Goal: Information Seeking & Learning: Learn about a topic

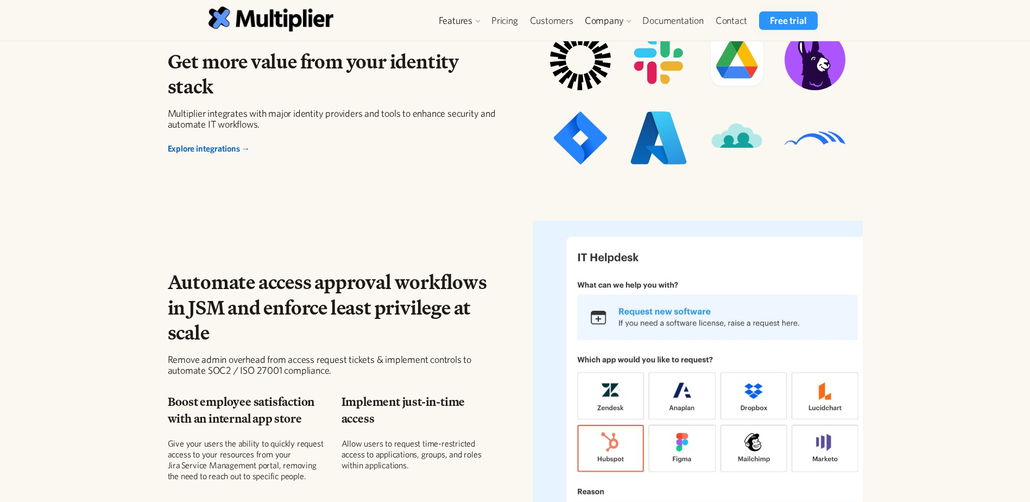
scroll to position [1249, 0]
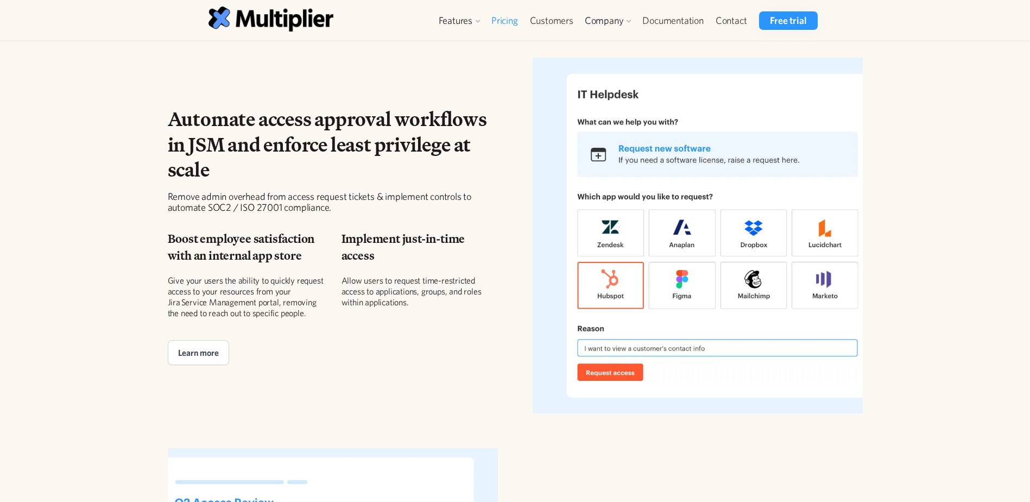
click at [504, 18] on link "Pricing" at bounding box center [505, 20] width 39 height 18
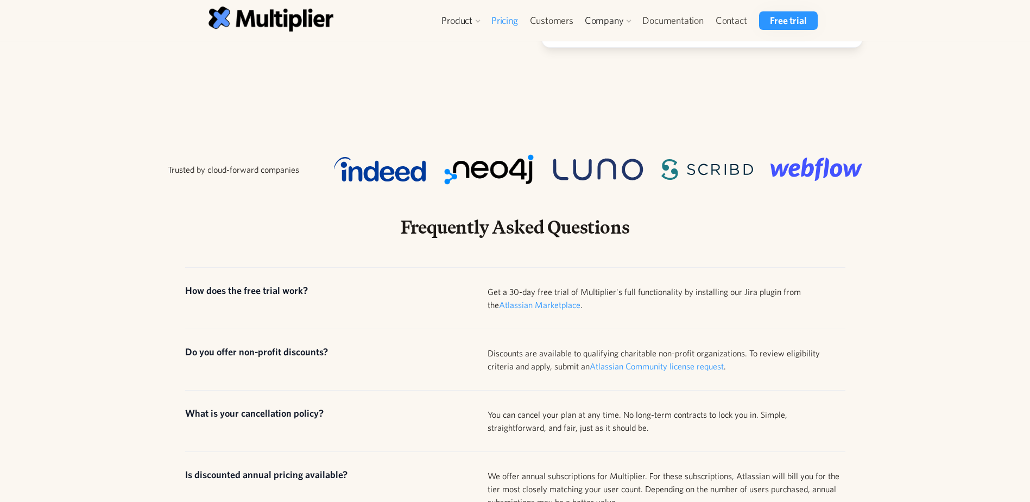
scroll to position [815, 0]
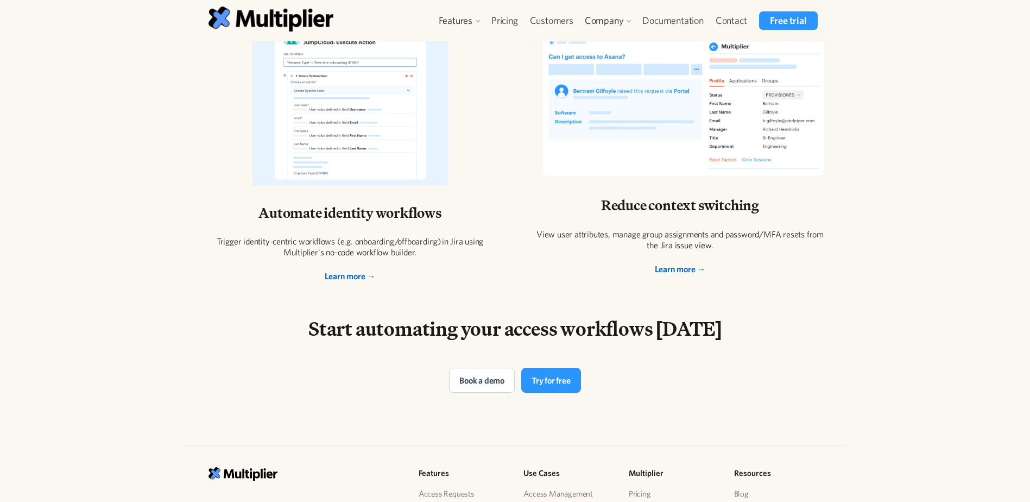
scroll to position [1737, 0]
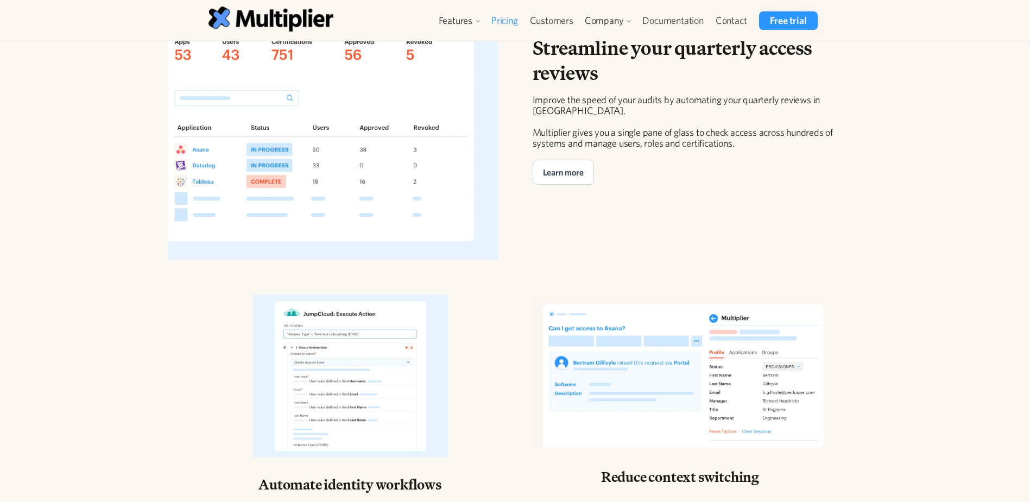
click at [508, 22] on link "Pricing" at bounding box center [505, 20] width 39 height 18
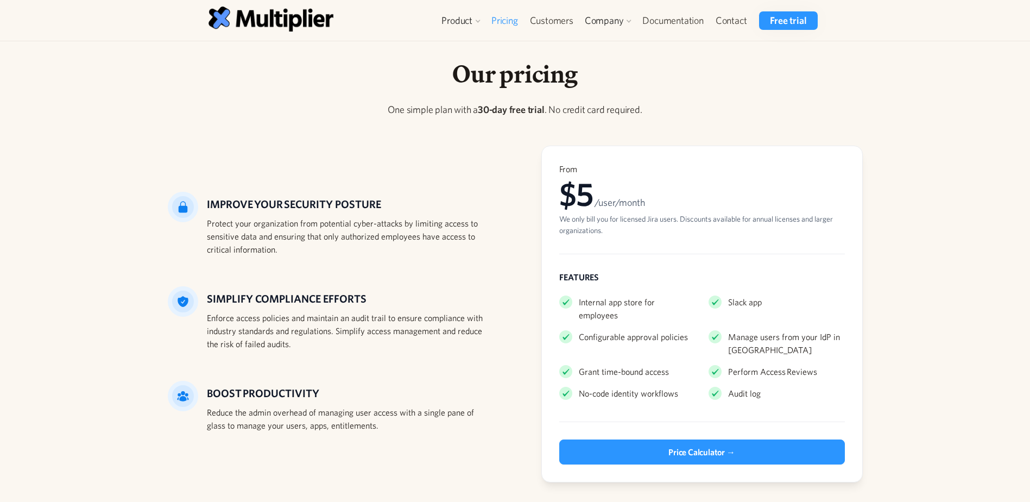
click at [240, 132] on p "‍" at bounding box center [515, 132] width 695 height 15
click at [260, 23] on img at bounding box center [271, 19] width 125 height 24
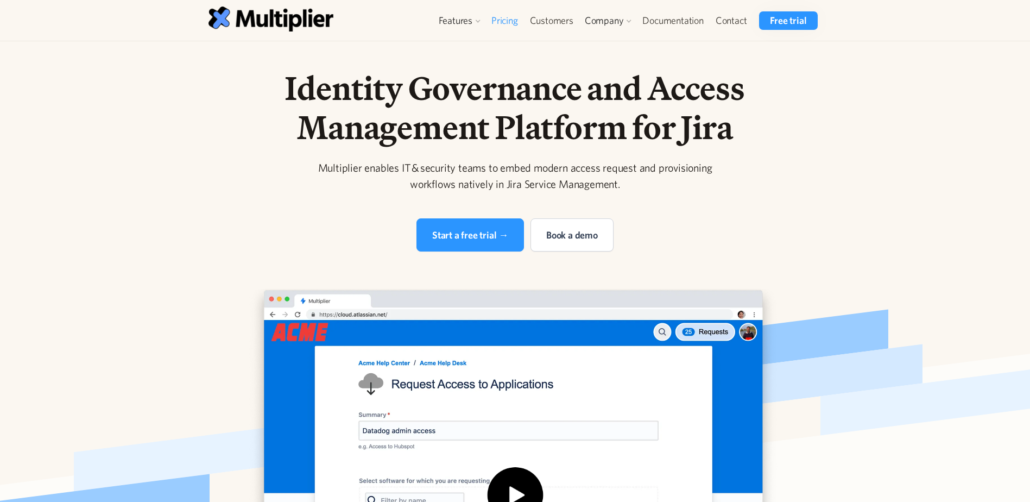
click at [511, 19] on link "Pricing" at bounding box center [505, 20] width 39 height 18
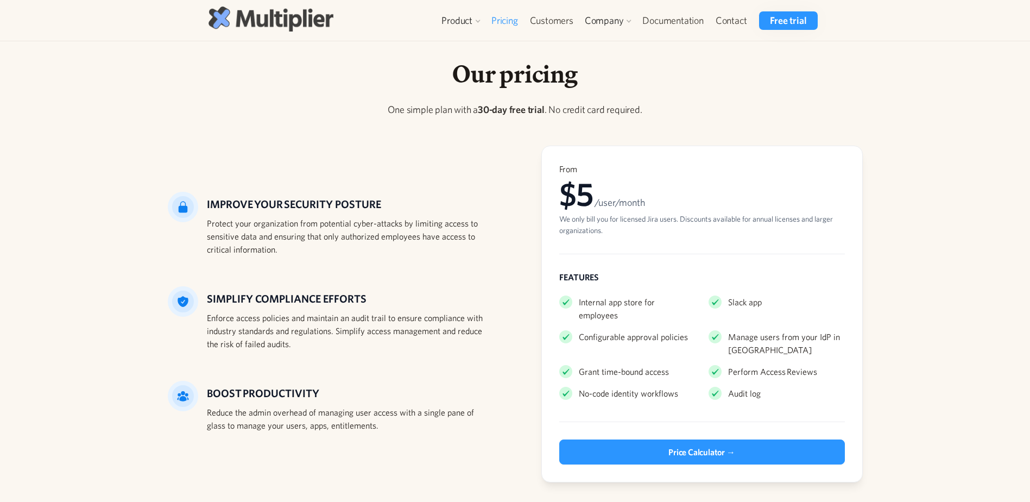
click at [292, 16] on img at bounding box center [271, 19] width 125 height 24
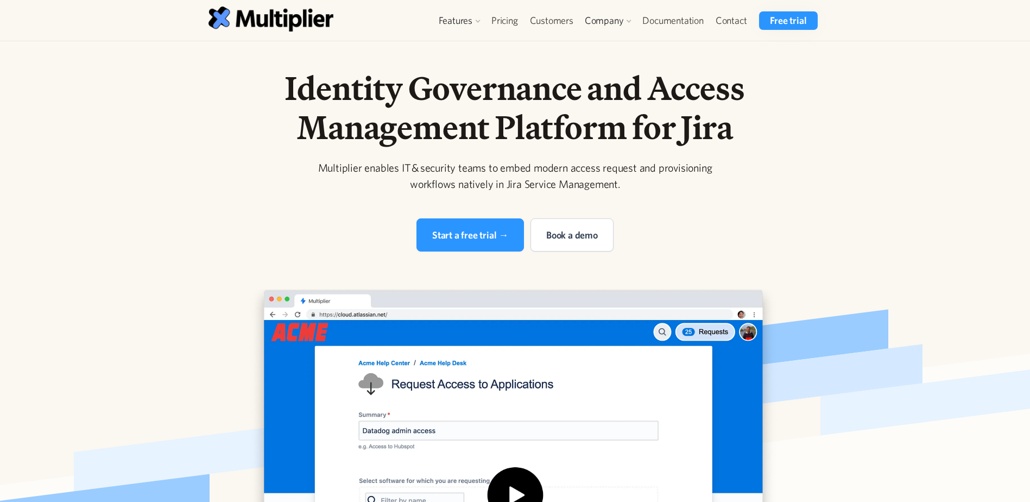
click at [897, 193] on div "Identity Governance and Access Management Platform for Jira Multiplier enables …" at bounding box center [515, 391] width 1030 height 646
